Goal: Information Seeking & Learning: Compare options

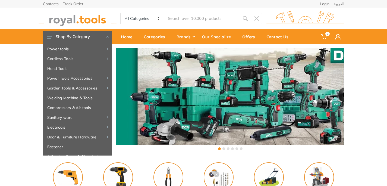
click at [10, 115] on div "‹ ›" at bounding box center [193, 99] width 387 height 111
click at [108, 35] on button "Shop By Category" at bounding box center [77, 36] width 69 height 11
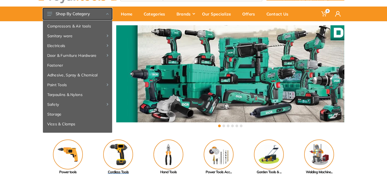
scroll to position [21, 0]
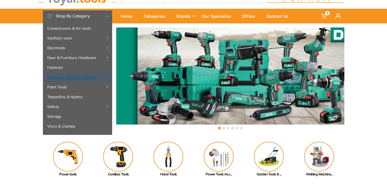
click at [85, 77] on link "Adhesive, Spray & Chemical" at bounding box center [77, 77] width 69 height 10
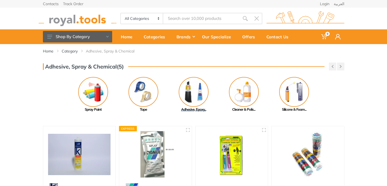
click at [196, 100] on img at bounding box center [194, 92] width 30 height 30
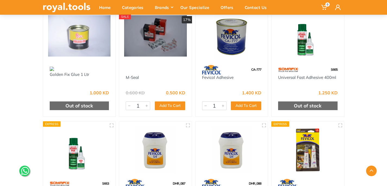
scroll to position [188, 0]
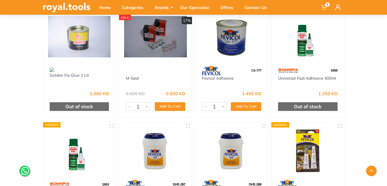
click at [229, 32] on img at bounding box center [232, 36] width 63 height 47
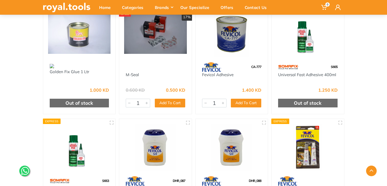
scroll to position [194, 0]
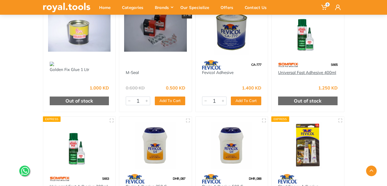
click at [293, 71] on link "Universal Fast Adhesive 400ml" at bounding box center [307, 72] width 58 height 5
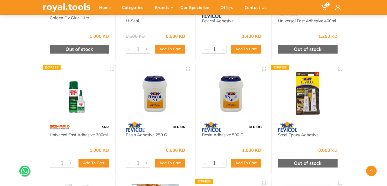
scroll to position [246, 0]
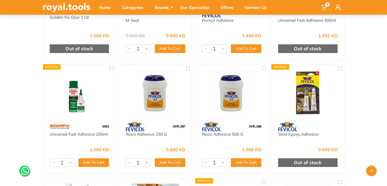
click at [74, 96] on img at bounding box center [79, 92] width 63 height 47
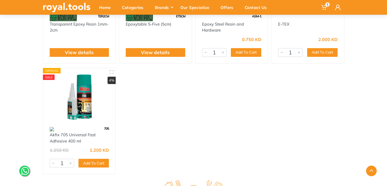
scroll to position [473, 0]
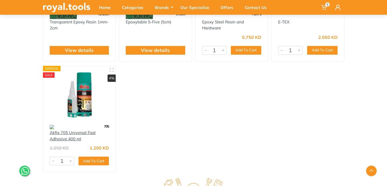
click at [70, 133] on link "Akfix 705 Universal Fast Adhesive 400 ml" at bounding box center [73, 135] width 46 height 11
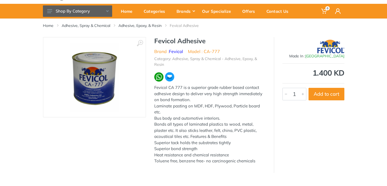
scroll to position [28, 0]
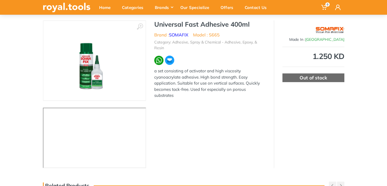
scroll to position [43, 0]
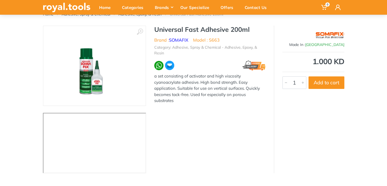
scroll to position [35, 0]
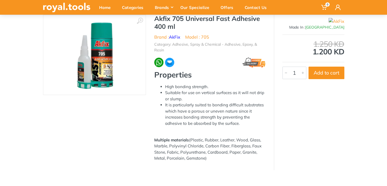
scroll to position [38, 0]
